Goal: Information Seeking & Learning: Learn about a topic

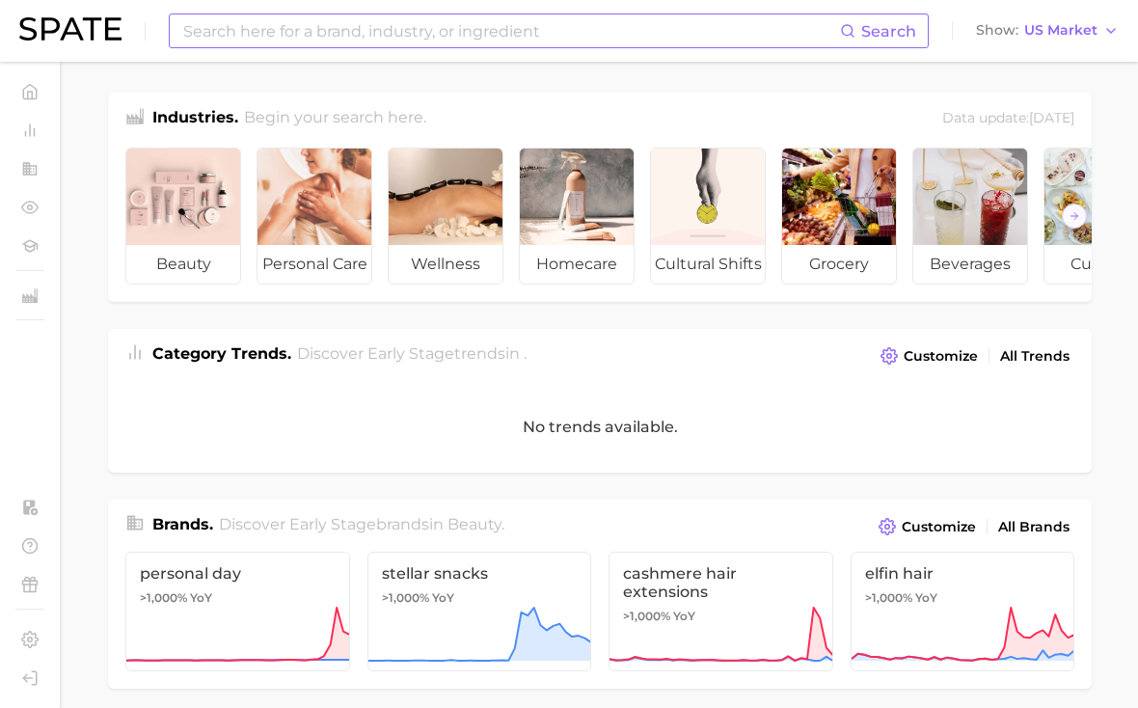
click at [632, 31] on input at bounding box center [510, 30] width 659 height 33
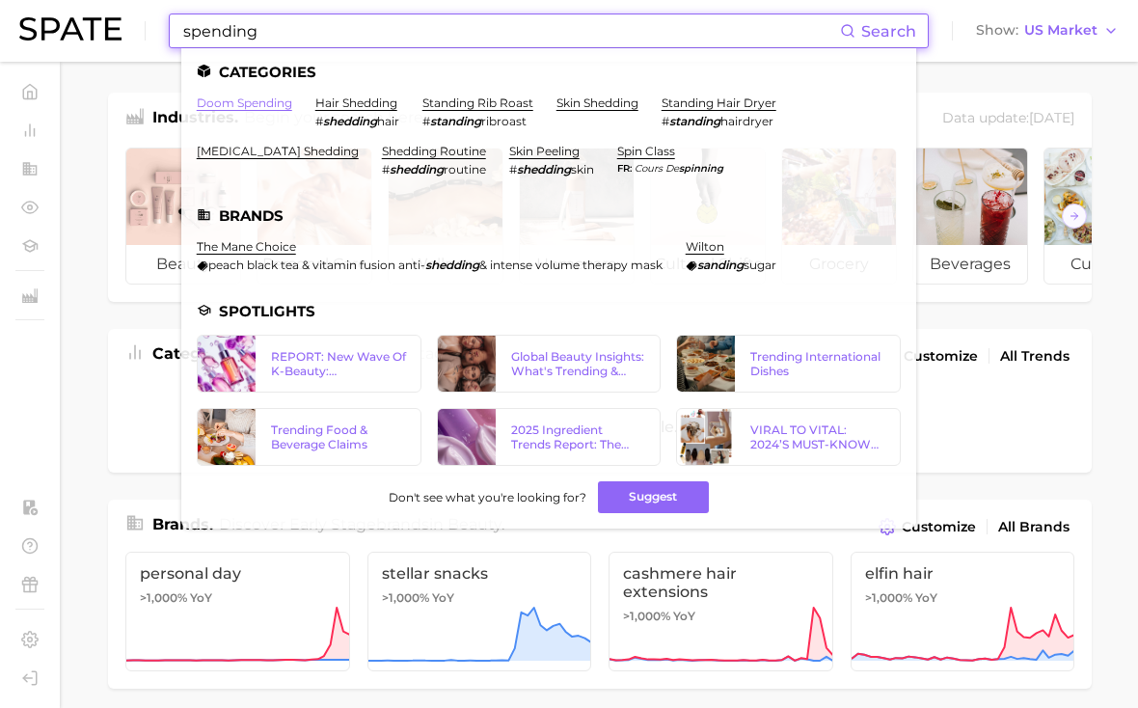
type input "spending"
click at [215, 101] on link "doom spending" at bounding box center [244, 102] width 95 height 14
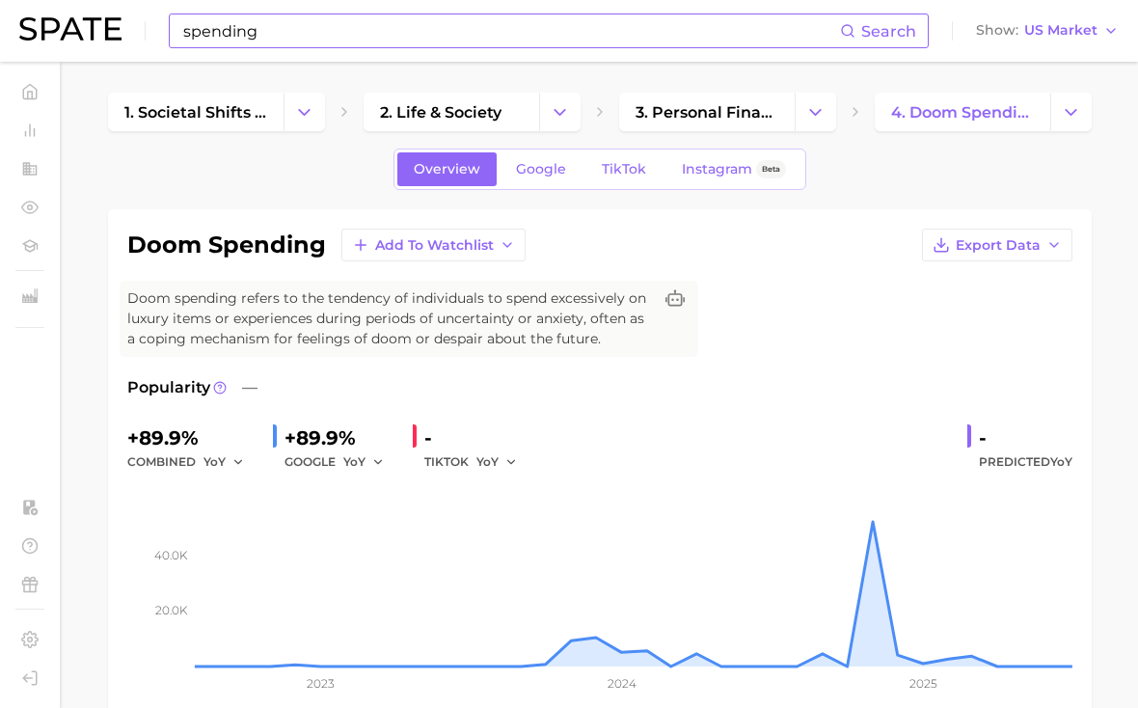
click at [490, 36] on input "spending" at bounding box center [510, 30] width 659 height 33
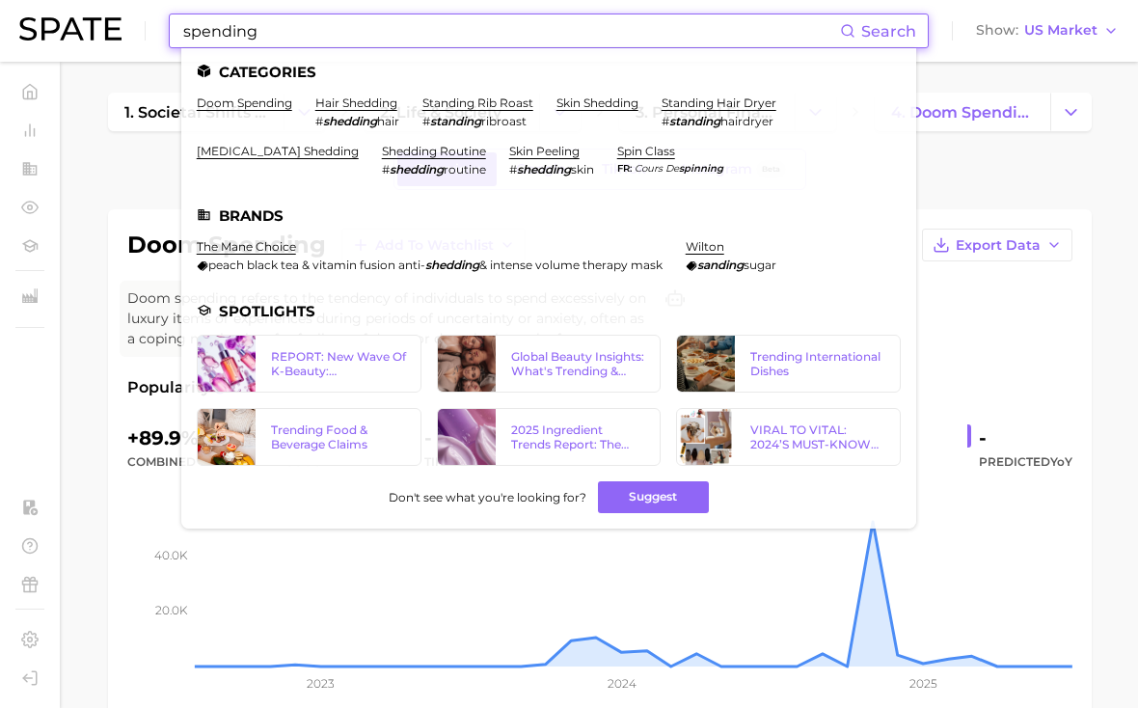
click at [490, 36] on input "spending" at bounding box center [510, 30] width 659 height 33
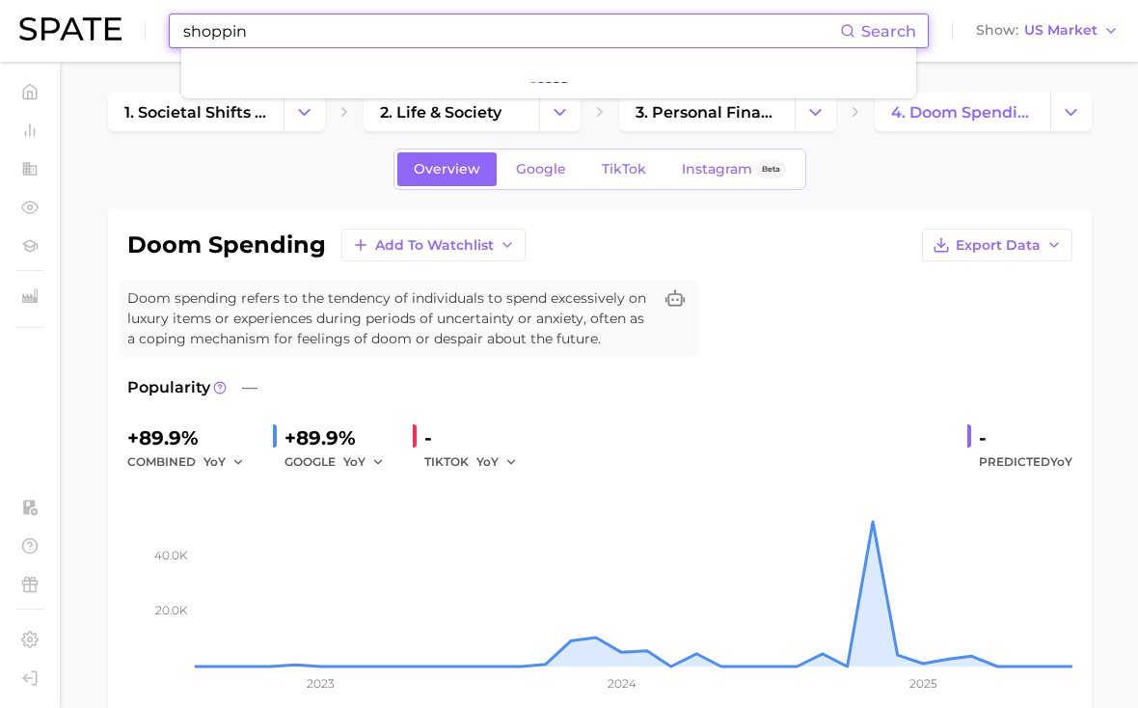
type input "shopping"
